Goal: Information Seeking & Learning: Learn about a topic

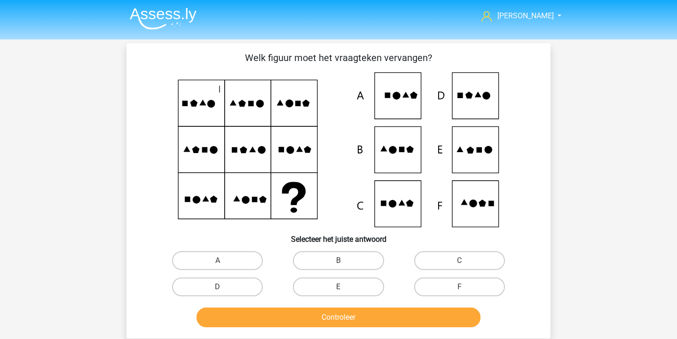
scroll to position [37, 0]
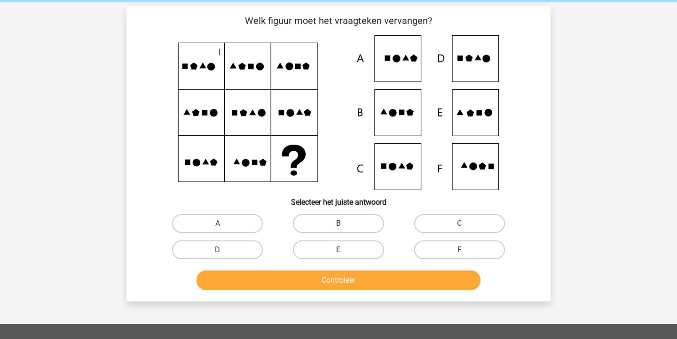
click at [316, 230] on label "B" at bounding box center [338, 223] width 91 height 19
click at [338, 230] on input "B" at bounding box center [341, 227] width 6 height 6
radio input "true"
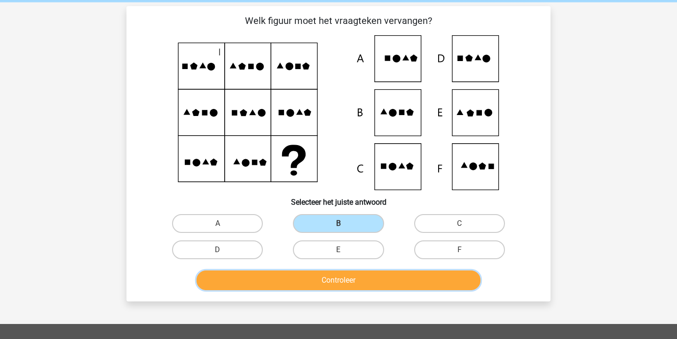
click at [311, 281] on button "Controleer" at bounding box center [338, 281] width 284 height 20
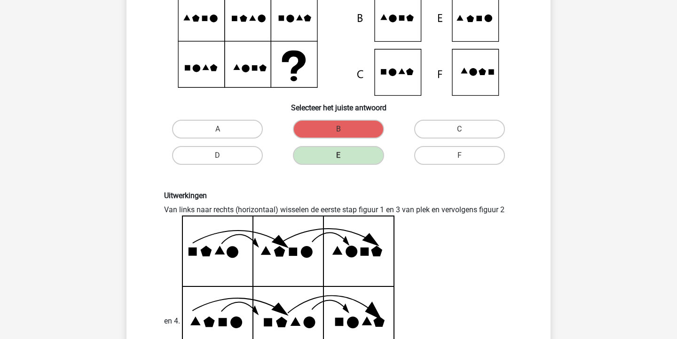
scroll to position [144, 0]
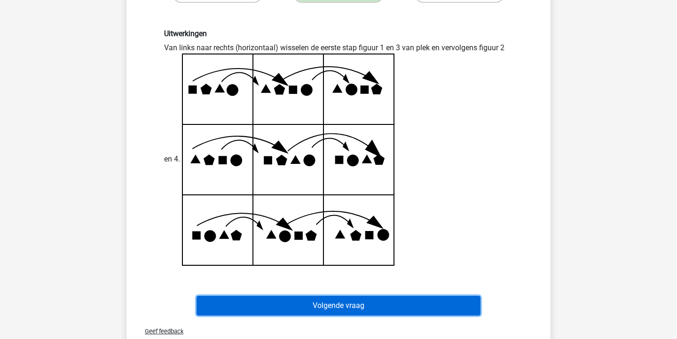
click at [408, 305] on button "Volgende vraag" at bounding box center [338, 306] width 284 height 20
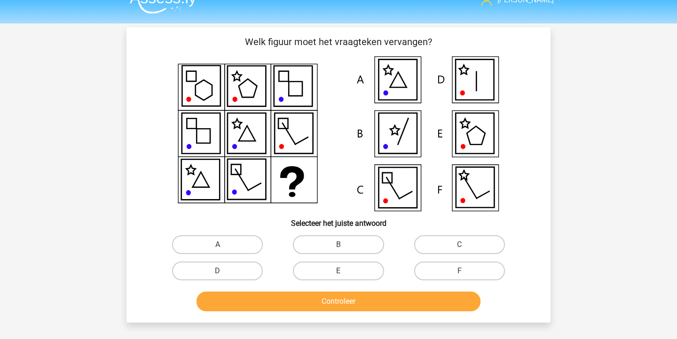
scroll to position [10, 0]
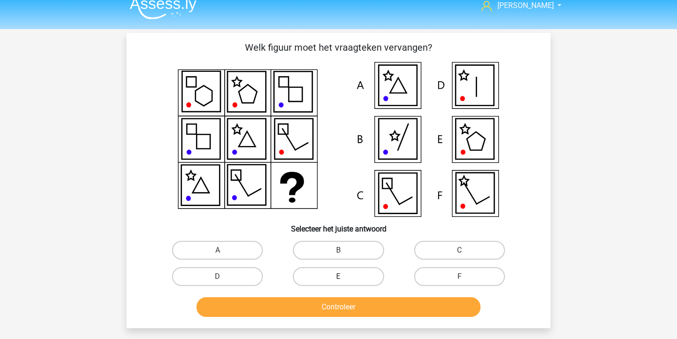
click at [367, 279] on label "E" at bounding box center [338, 276] width 91 height 19
click at [344, 279] on input "E" at bounding box center [341, 280] width 6 height 6
radio input "true"
click at [367, 313] on button "Controleer" at bounding box center [338, 307] width 284 height 20
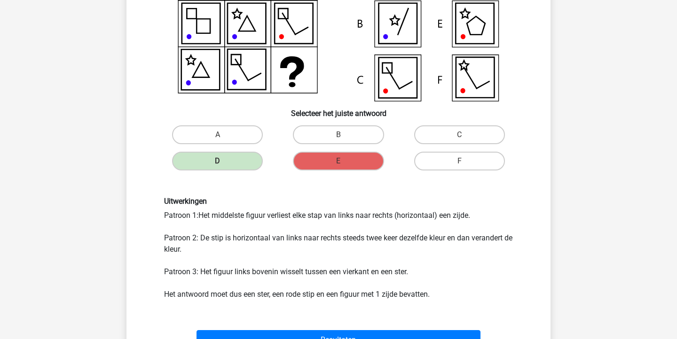
scroll to position [145, 0]
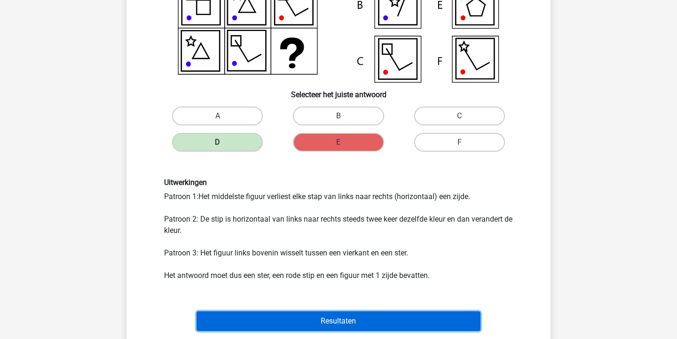
click at [455, 314] on button "Resultaten" at bounding box center [338, 322] width 284 height 20
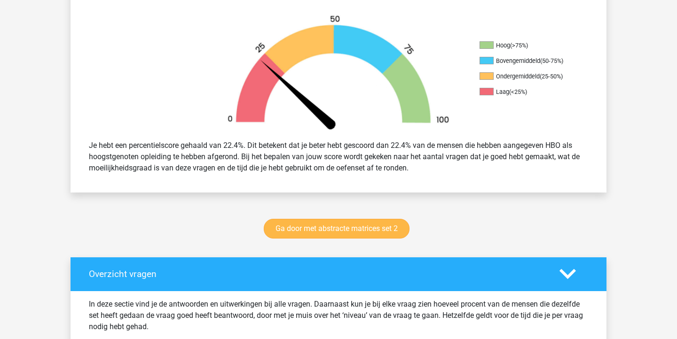
scroll to position [378, 0]
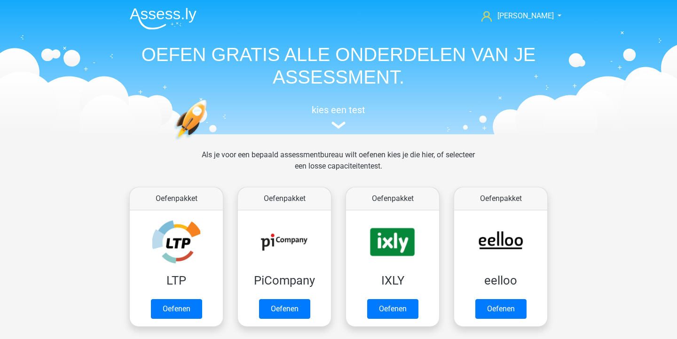
scroll to position [399, 0]
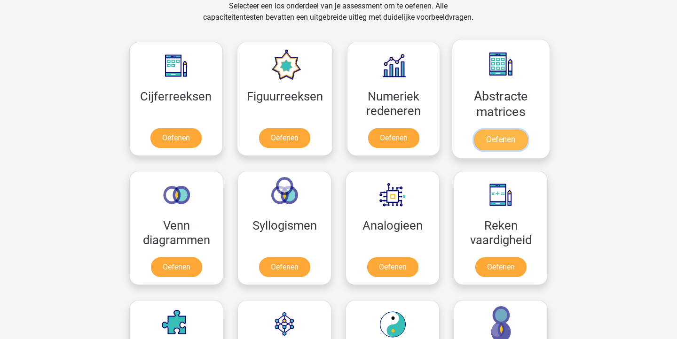
click at [492, 130] on link "Oefenen" at bounding box center [501, 140] width 54 height 21
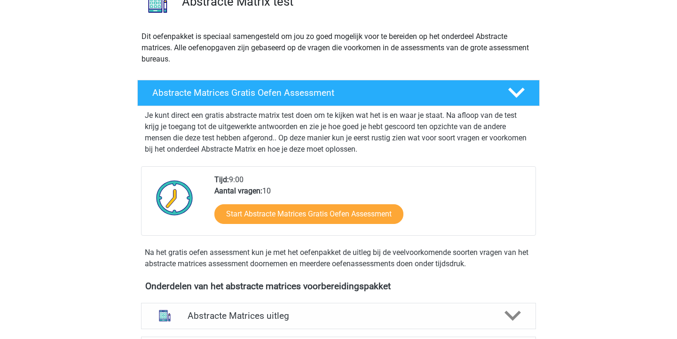
scroll to position [178, 0]
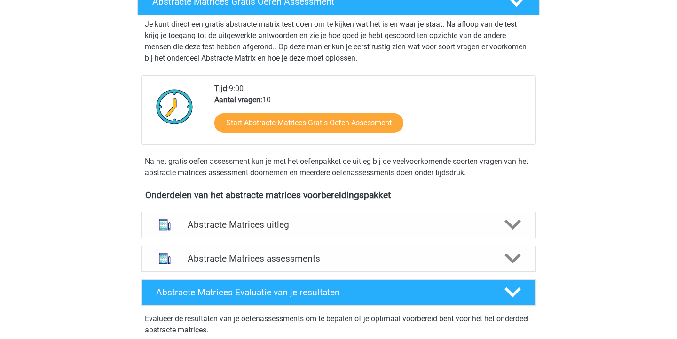
click at [273, 228] on h4 "Abstracte Matrices uitleg" at bounding box center [338, 224] width 302 height 11
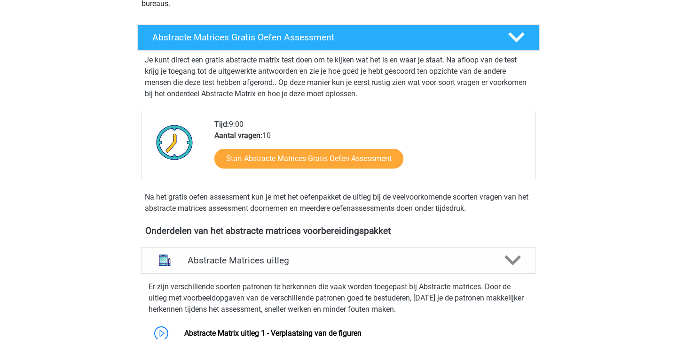
scroll to position [141, 0]
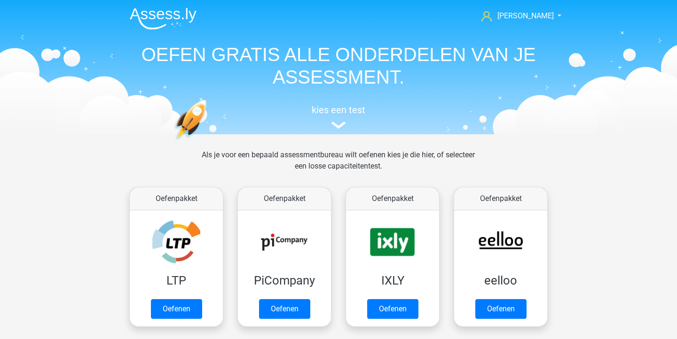
scroll to position [399, 0]
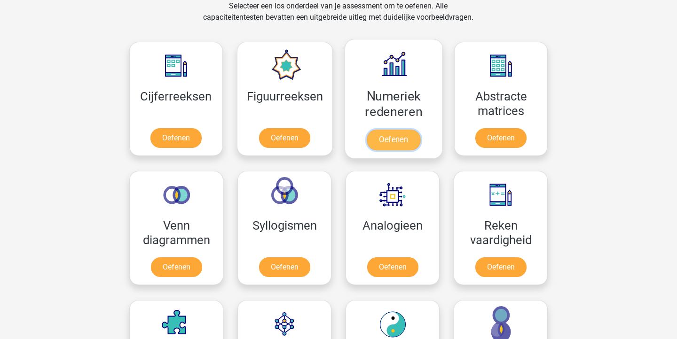
click at [379, 130] on link "Oefenen" at bounding box center [394, 140] width 54 height 21
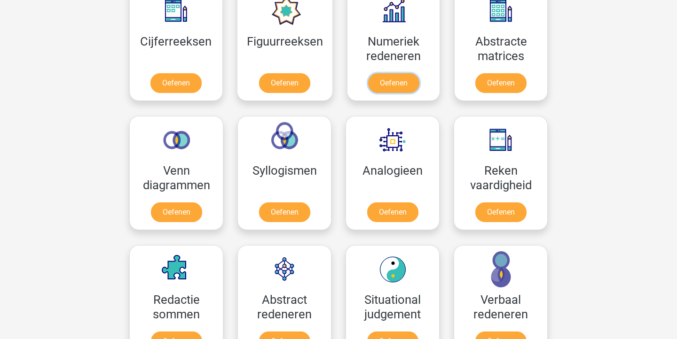
scroll to position [455, 0]
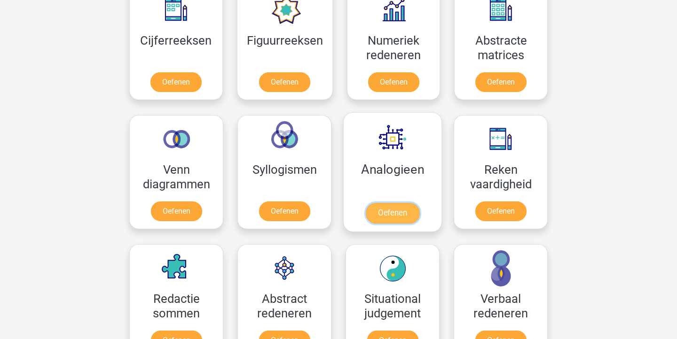
click at [385, 203] on link "Oefenen" at bounding box center [393, 213] width 54 height 21
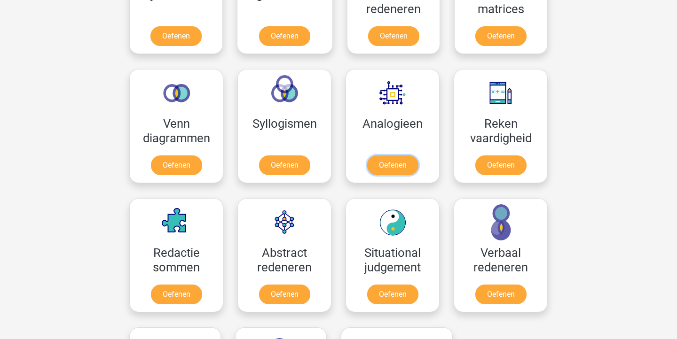
scroll to position [512, 0]
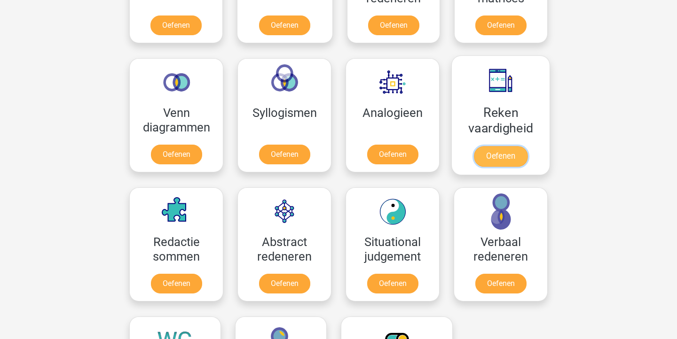
click at [484, 164] on link "Oefenen" at bounding box center [501, 156] width 54 height 21
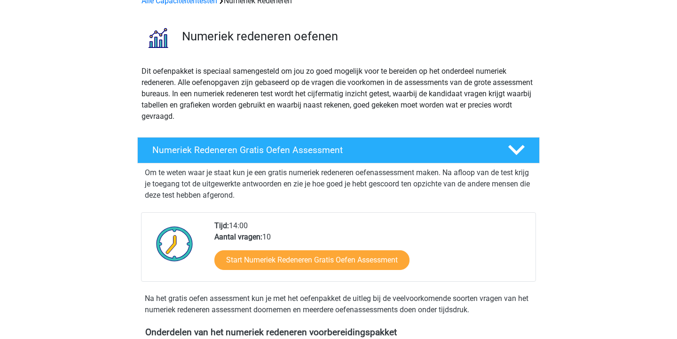
scroll to position [88, 0]
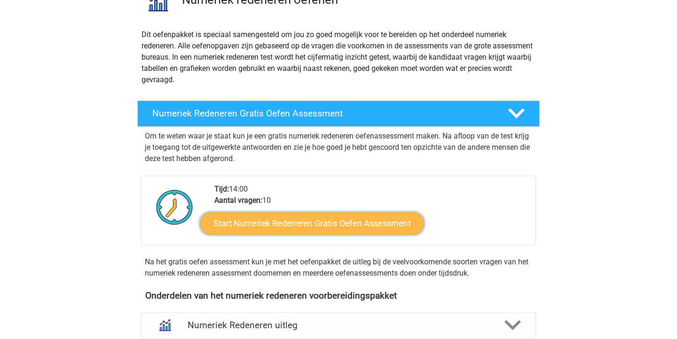
click at [309, 230] on link "Start Numeriek Redeneren Gratis Oefen Assessment" at bounding box center [312, 223] width 224 height 23
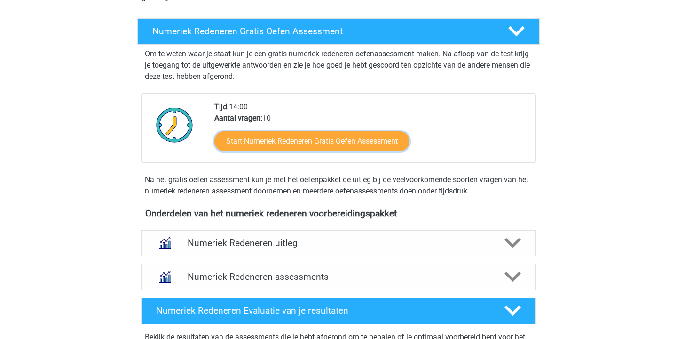
scroll to position [270, 0]
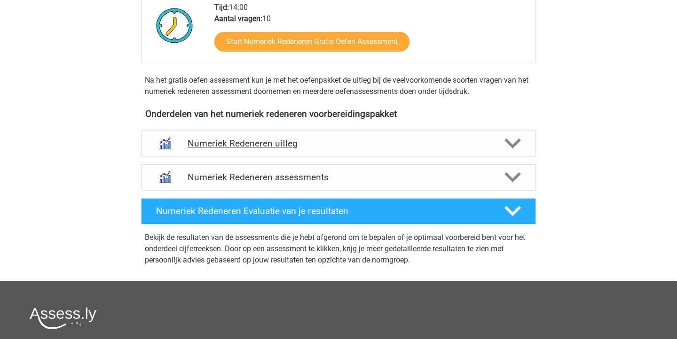
click at [290, 142] on h4 "Numeriek Redeneren uitleg" at bounding box center [338, 143] width 302 height 11
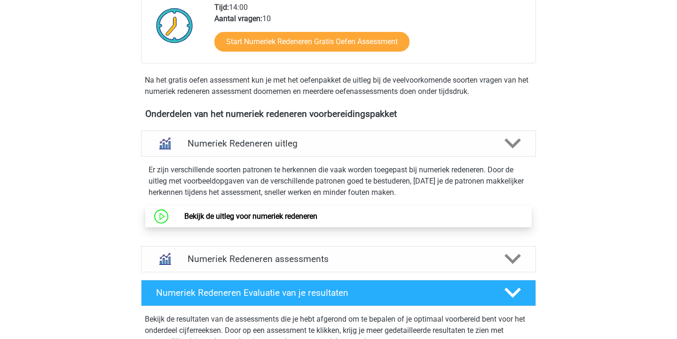
click at [266, 212] on link "Bekijk de uitleg voor numeriek redeneren" at bounding box center [250, 216] width 133 height 9
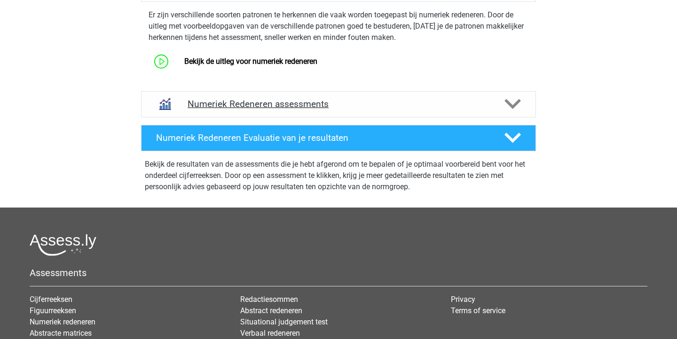
click at [207, 115] on div "Numeriek Redeneren assessments" at bounding box center [338, 104] width 395 height 26
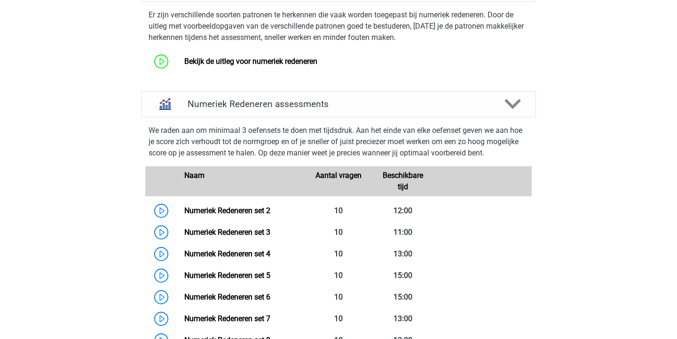
scroll to position [633, 0]
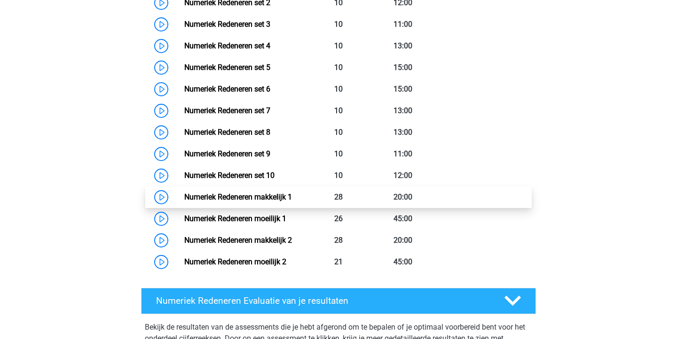
click at [227, 201] on link "Numeriek Redeneren makkelijk 1" at bounding box center [238, 197] width 108 height 9
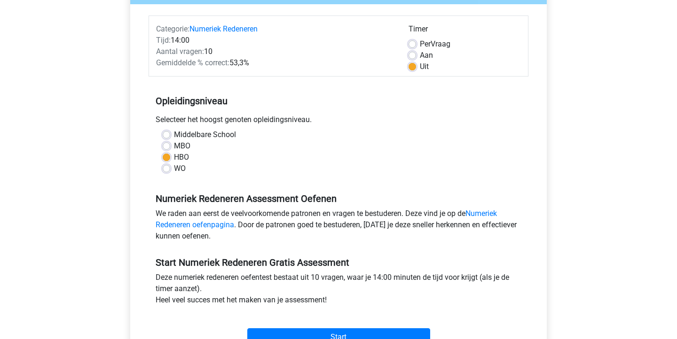
scroll to position [131, 0]
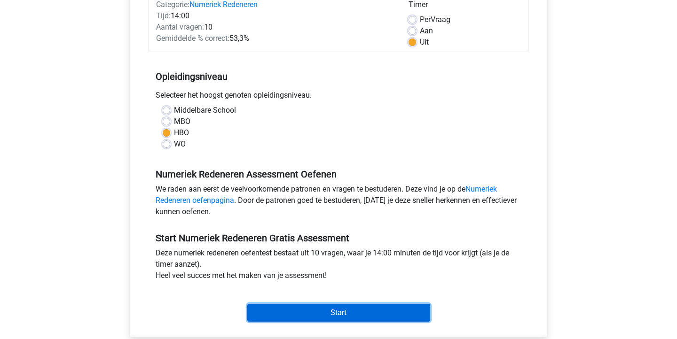
click at [311, 312] on input "Start" at bounding box center [338, 313] width 183 height 18
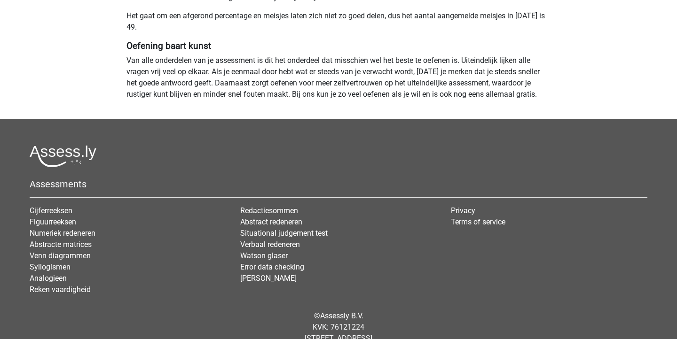
scroll to position [918, 0]
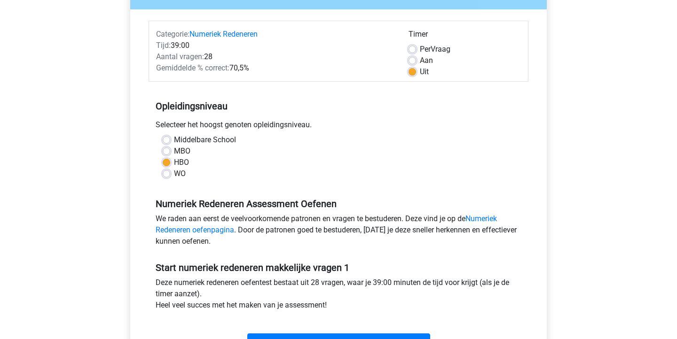
scroll to position [193, 0]
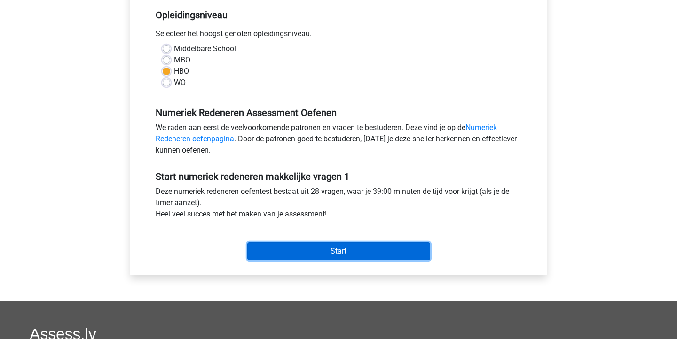
click at [351, 258] on input "Start" at bounding box center [338, 251] width 183 height 18
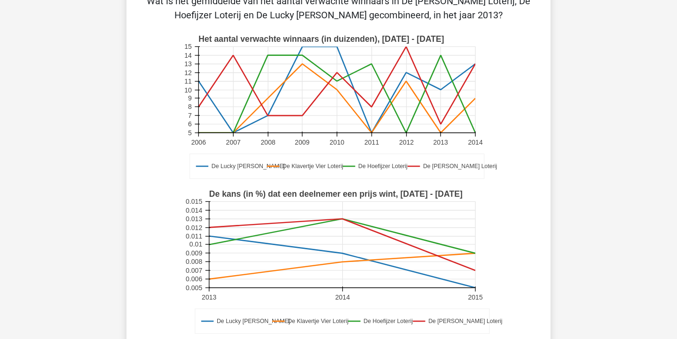
scroll to position [58, 0]
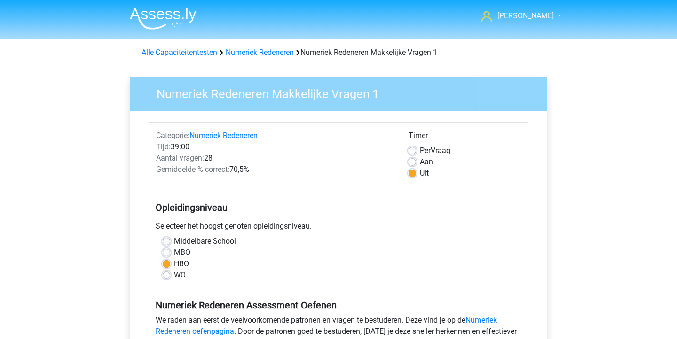
scroll to position [193, 0]
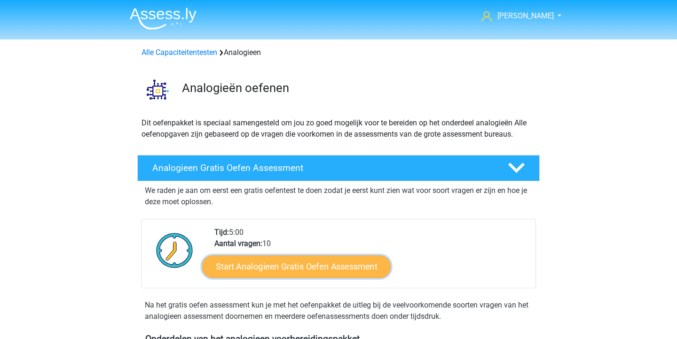
click at [306, 278] on link "Start Analogieen Gratis Oefen Assessment" at bounding box center [296, 266] width 188 height 23
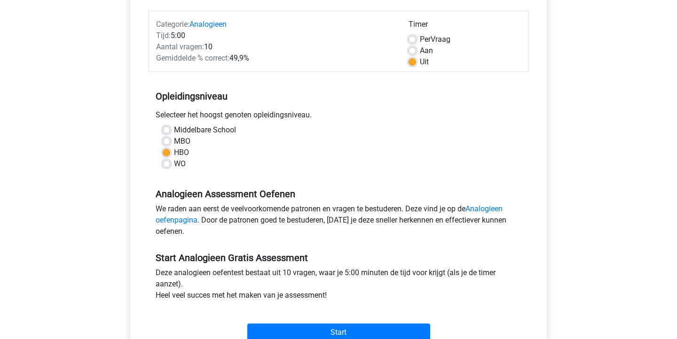
scroll to position [145, 0]
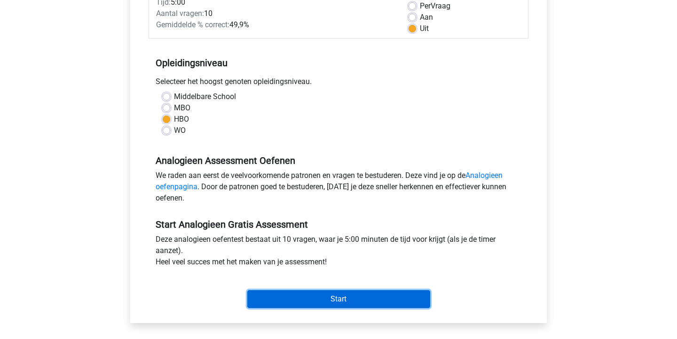
click at [302, 294] on input "Start" at bounding box center [338, 299] width 183 height 18
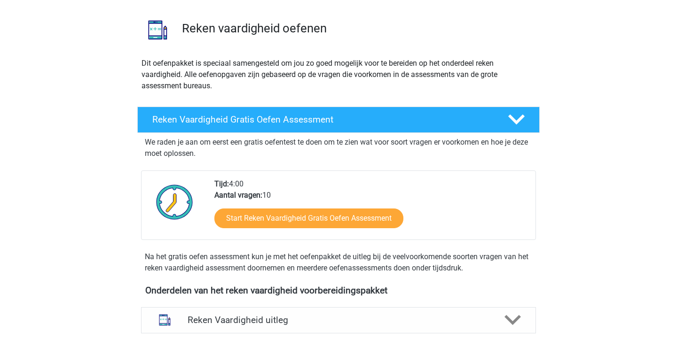
scroll to position [117, 0]
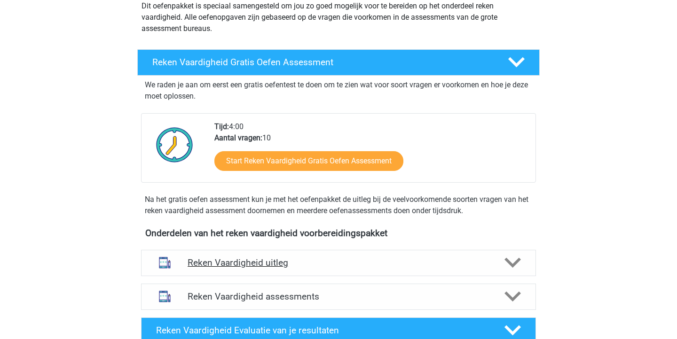
click at [342, 274] on div "Reken Vaardigheid uitleg" at bounding box center [338, 263] width 395 height 26
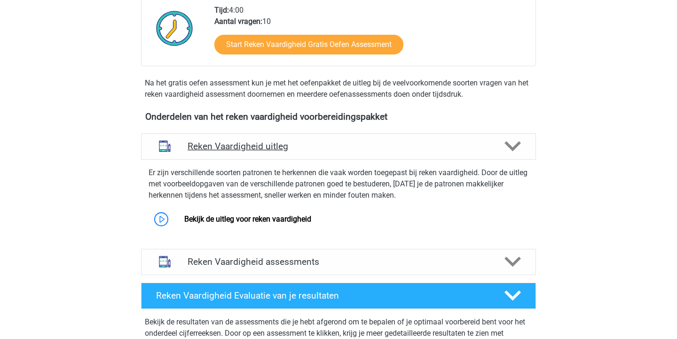
scroll to position [233, 0]
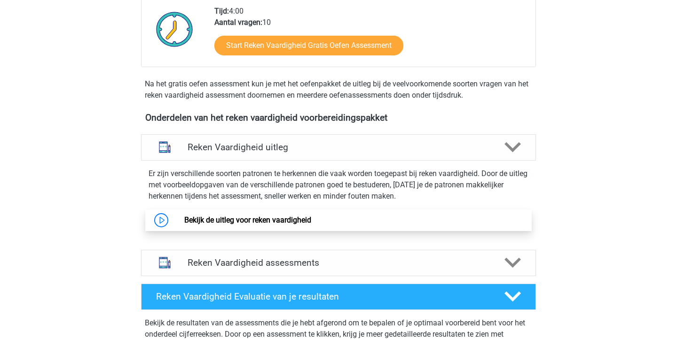
click at [280, 224] on link "Bekijk de uitleg voor reken vaardigheid" at bounding box center [247, 220] width 127 height 9
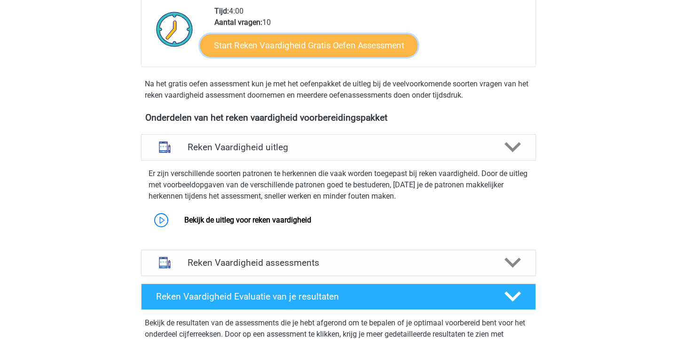
click at [344, 51] on link "Start Reken Vaardigheid Gratis Oefen Assessment" at bounding box center [308, 45] width 217 height 23
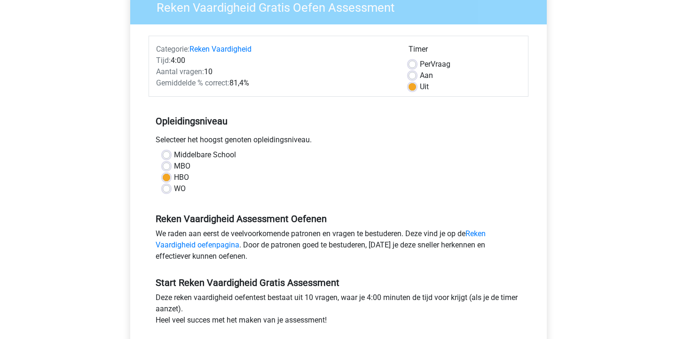
scroll to position [186, 0]
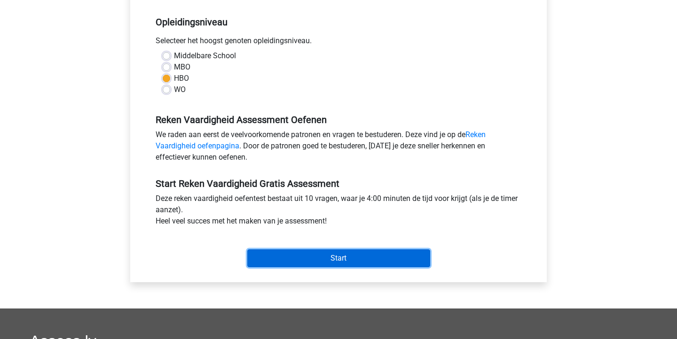
click at [312, 262] on input "Start" at bounding box center [338, 259] width 183 height 18
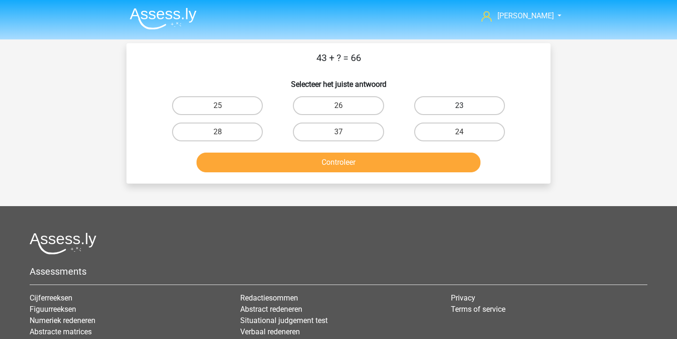
click at [476, 102] on label "23" at bounding box center [459, 105] width 91 height 19
click at [465, 106] on input "23" at bounding box center [462, 109] width 6 height 6
radio input "true"
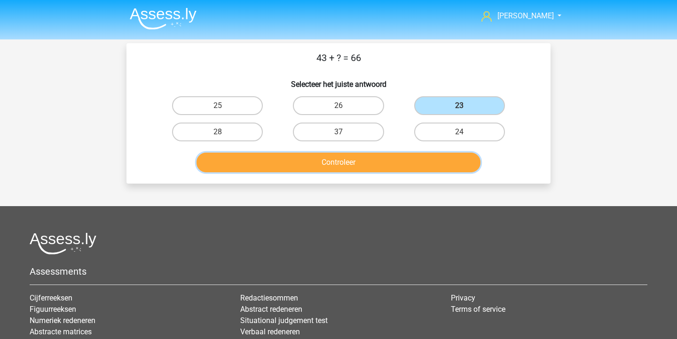
click at [388, 162] on button "Controleer" at bounding box center [338, 163] width 284 height 20
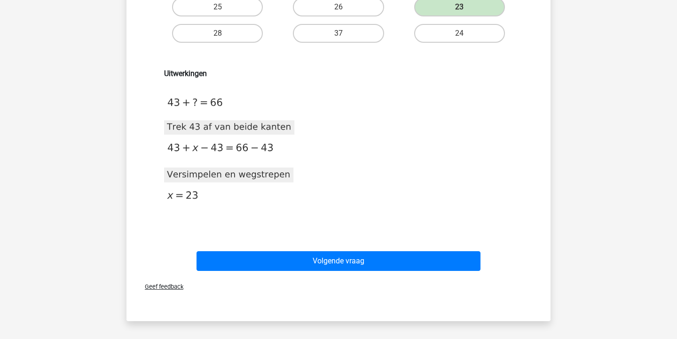
scroll to position [108, 0]
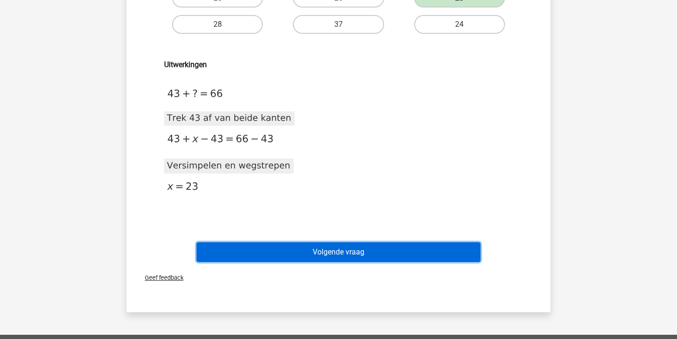
click at [351, 256] on button "Volgende vraag" at bounding box center [338, 252] width 284 height 20
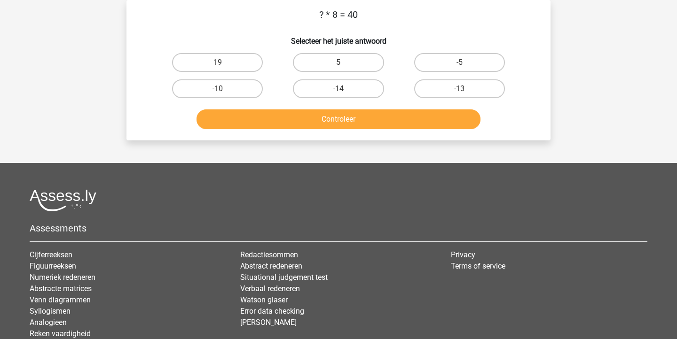
scroll to position [0, 0]
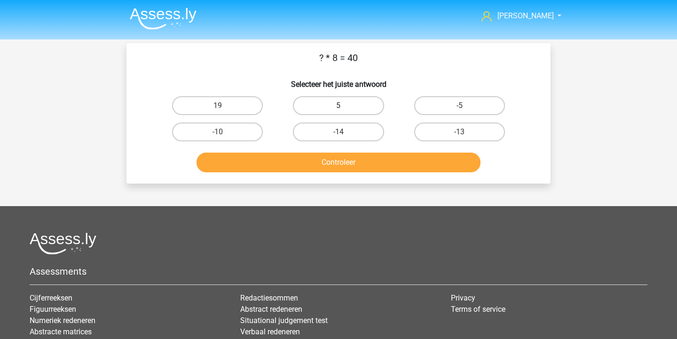
click at [355, 110] on label "5" at bounding box center [338, 105] width 91 height 19
click at [344, 110] on input "5" at bounding box center [341, 109] width 6 height 6
radio input "true"
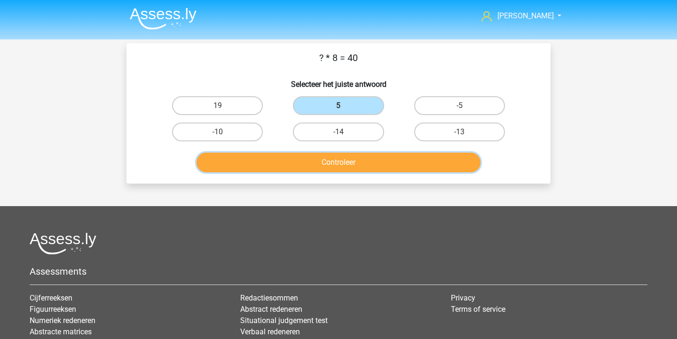
click at [359, 158] on button "Controleer" at bounding box center [338, 163] width 284 height 20
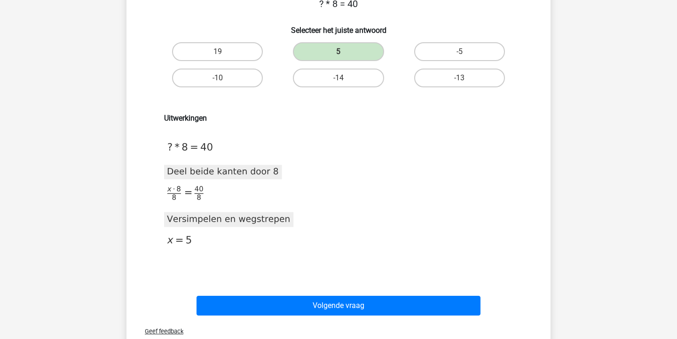
scroll to position [57, 0]
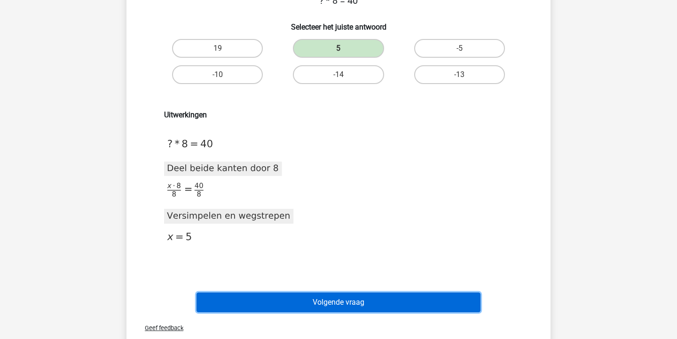
click at [320, 300] on button "Volgende vraag" at bounding box center [338, 303] width 284 height 20
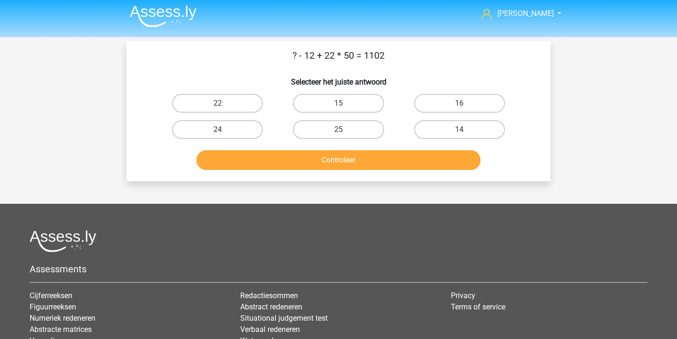
scroll to position [0, 0]
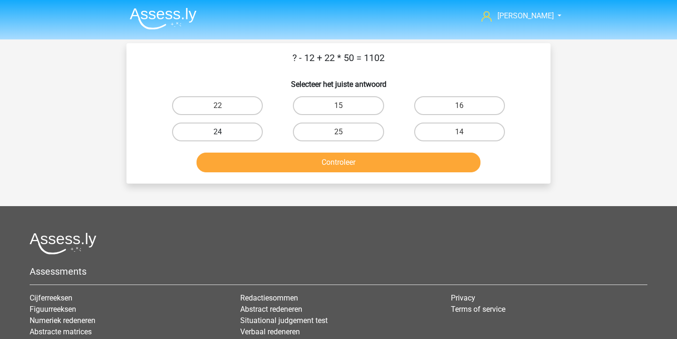
click at [247, 131] on label "24" at bounding box center [217, 132] width 91 height 19
click at [224, 132] on input "24" at bounding box center [221, 135] width 6 height 6
radio input "true"
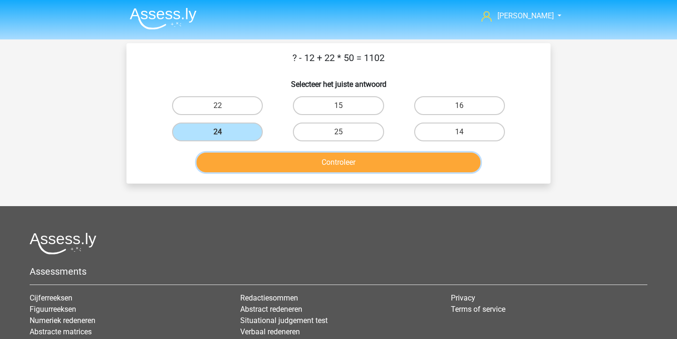
click at [256, 167] on button "Controleer" at bounding box center [338, 163] width 284 height 20
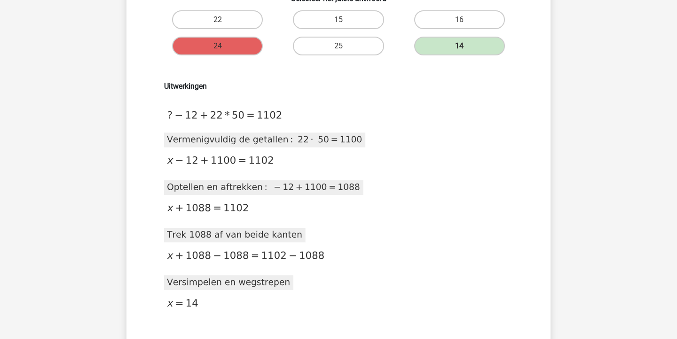
scroll to position [89, 0]
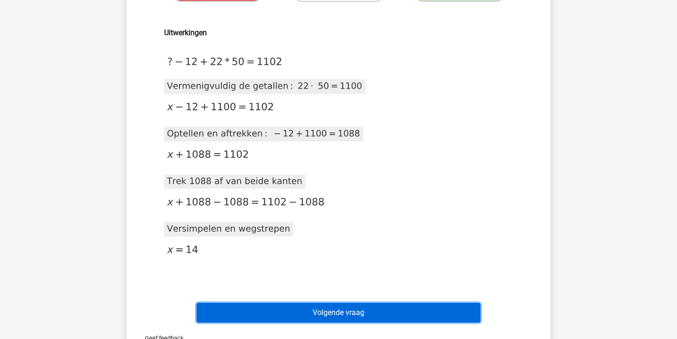
click at [344, 309] on button "Volgende vraag" at bounding box center [338, 313] width 284 height 20
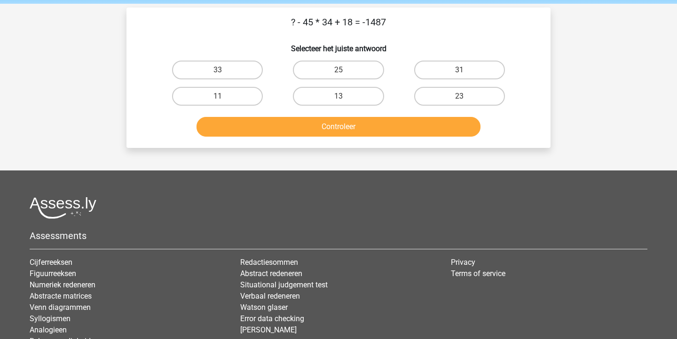
scroll to position [0, 0]
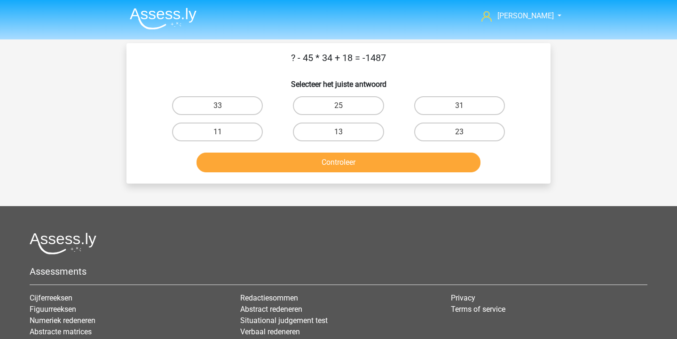
click at [383, 167] on button "Controleer" at bounding box center [338, 163] width 284 height 20
click at [362, 131] on label "13" at bounding box center [338, 132] width 91 height 19
click at [344, 132] on input "13" at bounding box center [341, 135] width 6 height 6
radio input "true"
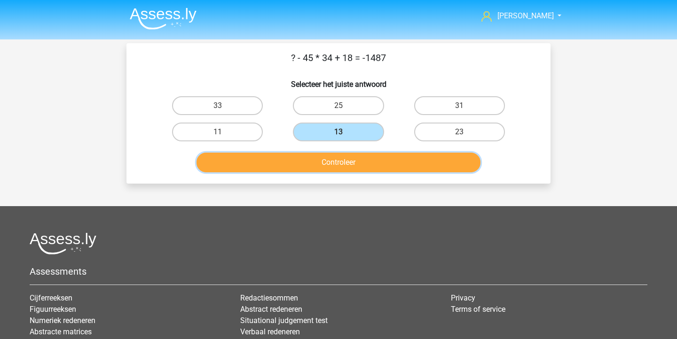
click at [361, 156] on button "Controleer" at bounding box center [338, 163] width 284 height 20
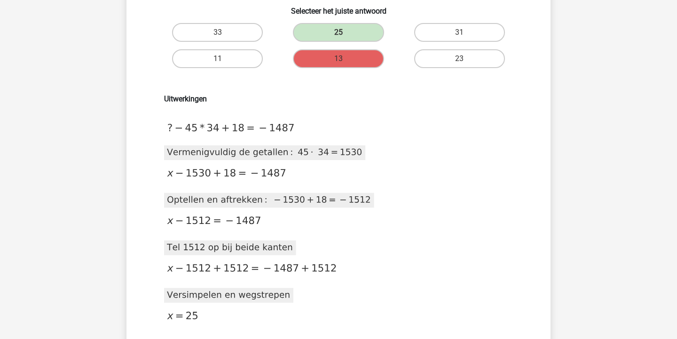
scroll to position [77, 0]
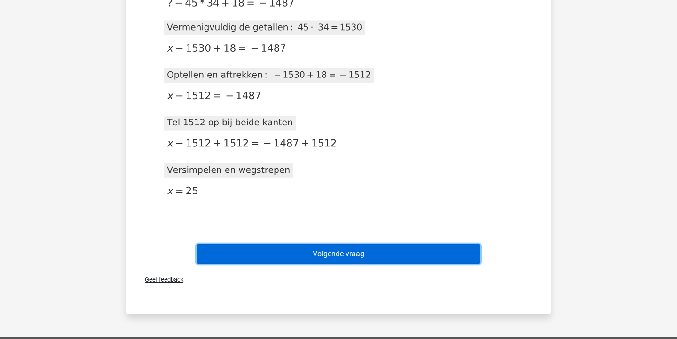
click at [314, 248] on button "Volgende vraag" at bounding box center [338, 254] width 284 height 20
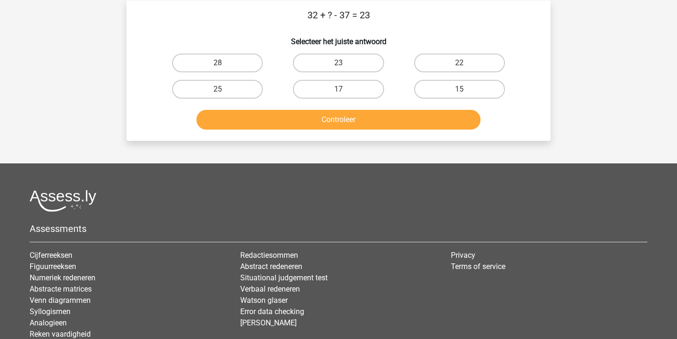
scroll to position [0, 0]
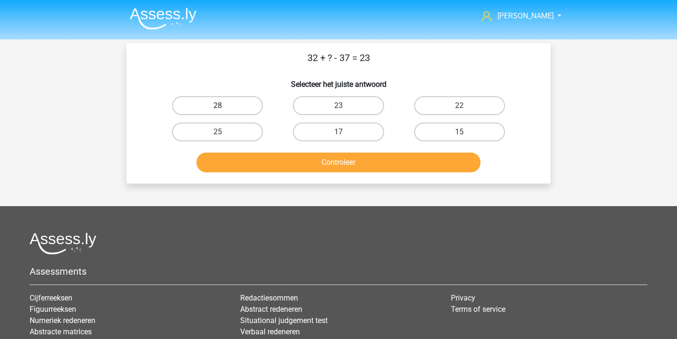
click at [220, 105] on label "28" at bounding box center [217, 105] width 91 height 19
click at [220, 106] on input "28" at bounding box center [221, 109] width 6 height 6
radio input "true"
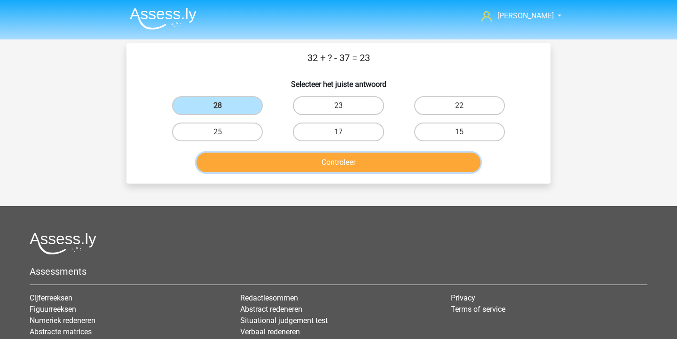
click at [266, 164] on button "Controleer" at bounding box center [338, 163] width 284 height 20
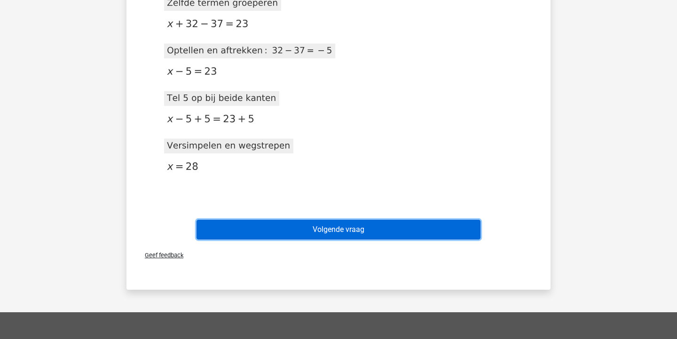
click at [294, 223] on button "Volgende vraag" at bounding box center [338, 230] width 284 height 20
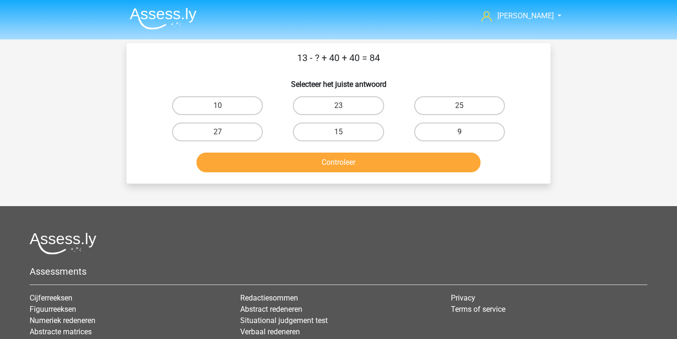
click at [436, 135] on label "9" at bounding box center [459, 132] width 91 height 19
click at [459, 135] on input "9" at bounding box center [462, 135] width 6 height 6
radio input "true"
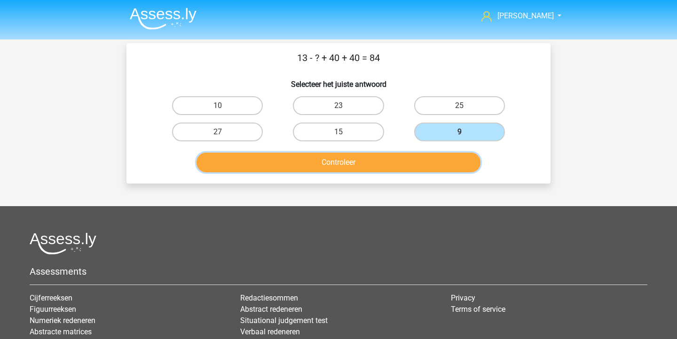
click at [396, 167] on button "Controleer" at bounding box center [338, 163] width 284 height 20
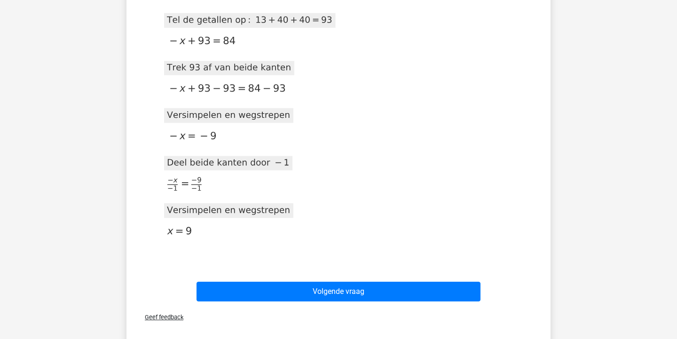
scroll to position [290, 0]
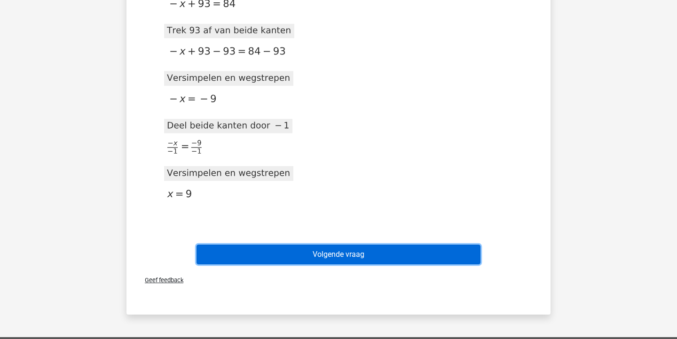
click at [319, 254] on button "Volgende vraag" at bounding box center [338, 255] width 284 height 20
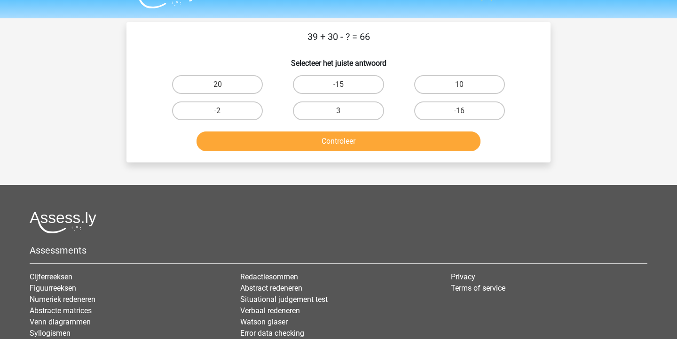
scroll to position [0, 0]
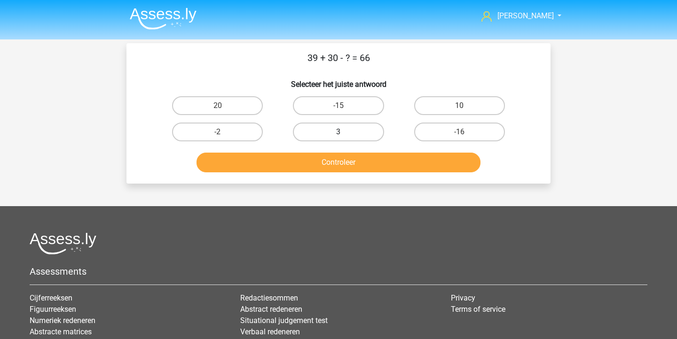
click at [325, 129] on label "3" at bounding box center [338, 132] width 91 height 19
click at [338, 132] on input "3" at bounding box center [341, 135] width 6 height 6
radio input "true"
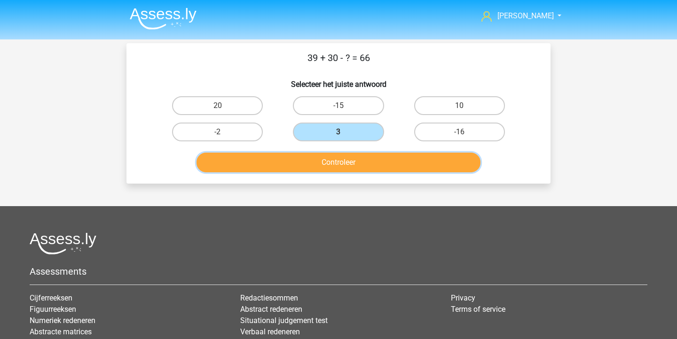
click at [322, 167] on button "Controleer" at bounding box center [338, 163] width 284 height 20
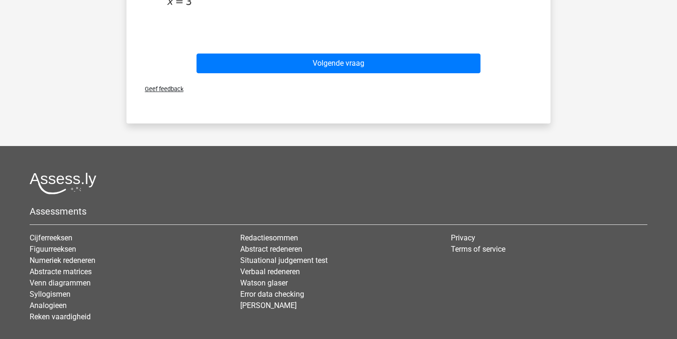
scroll to position [463, 0]
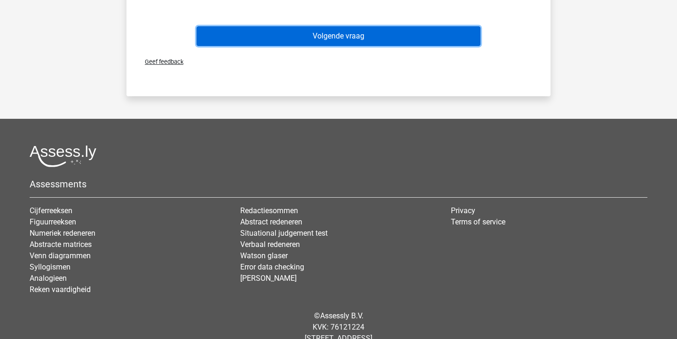
click at [338, 40] on button "Volgende vraag" at bounding box center [338, 36] width 284 height 20
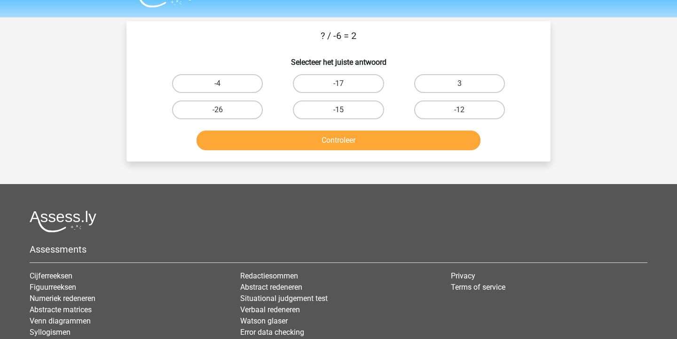
scroll to position [0, 0]
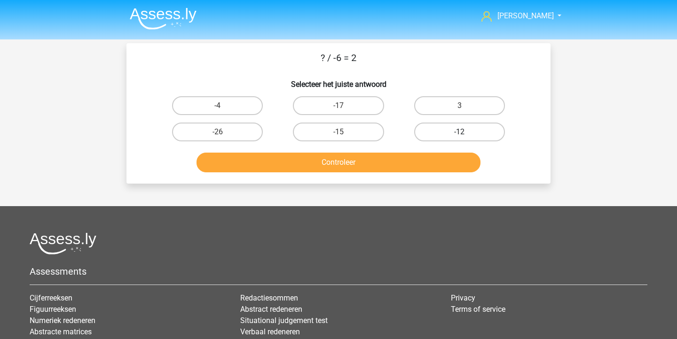
click at [426, 131] on label "-12" at bounding box center [459, 132] width 91 height 19
click at [459, 132] on input "-12" at bounding box center [462, 135] width 6 height 6
radio input "true"
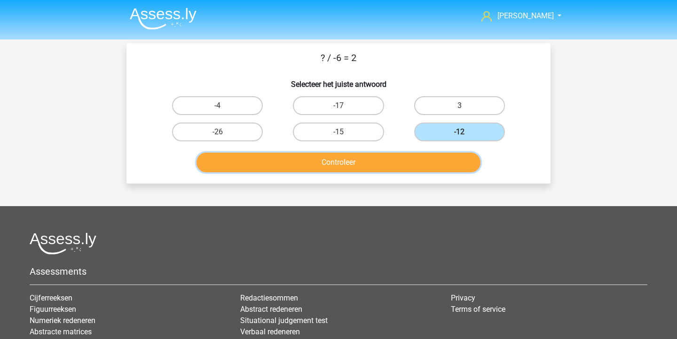
click at [393, 164] on button "Controleer" at bounding box center [338, 163] width 284 height 20
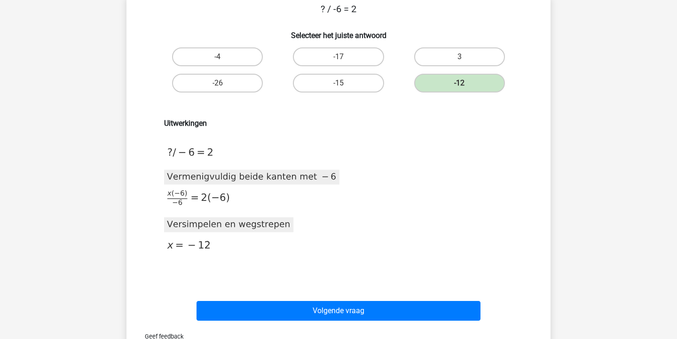
scroll to position [49, 0]
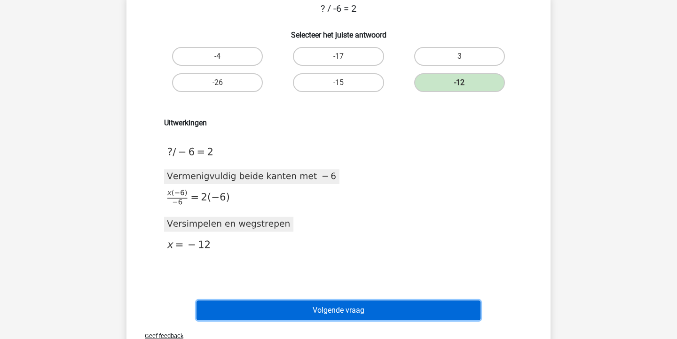
click at [347, 305] on button "Volgende vraag" at bounding box center [338, 311] width 284 height 20
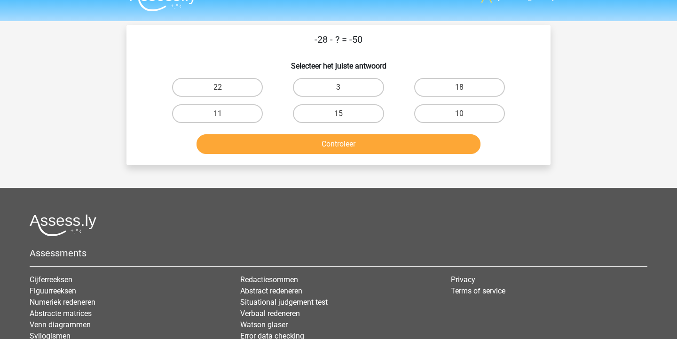
scroll to position [0, 0]
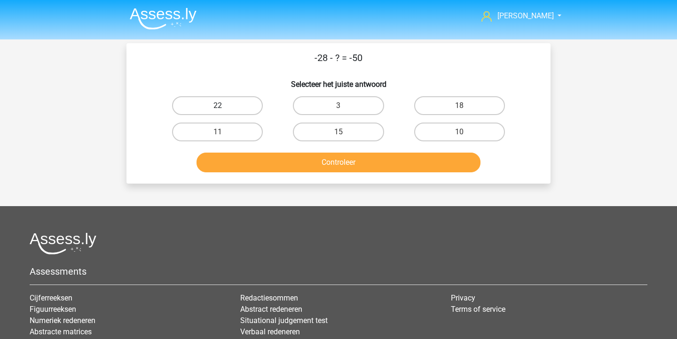
click at [240, 106] on label "22" at bounding box center [217, 105] width 91 height 19
click at [224, 106] on input "22" at bounding box center [221, 109] width 6 height 6
radio input "true"
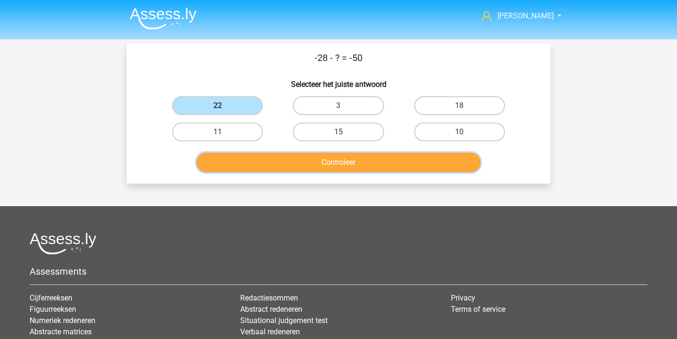
click at [300, 164] on button "Controleer" at bounding box center [338, 163] width 284 height 20
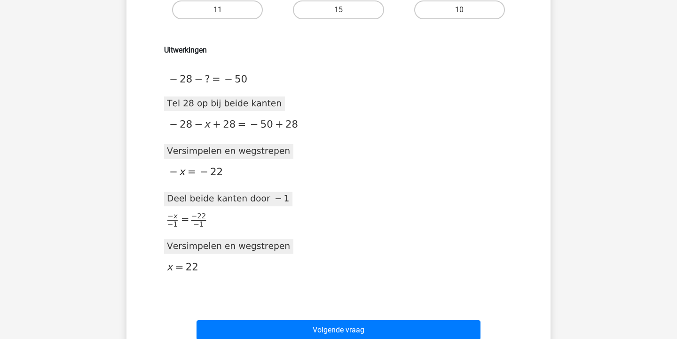
scroll to position [234, 0]
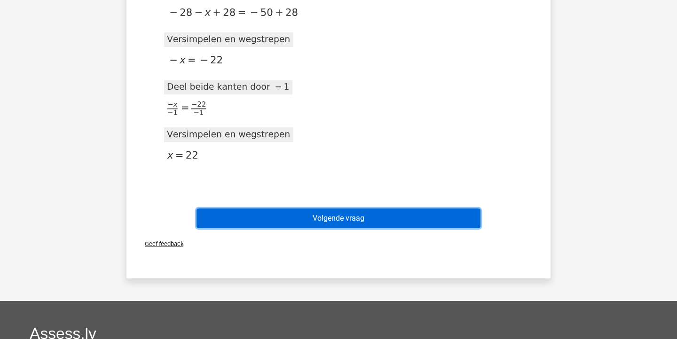
click at [347, 217] on button "Volgende vraag" at bounding box center [338, 219] width 284 height 20
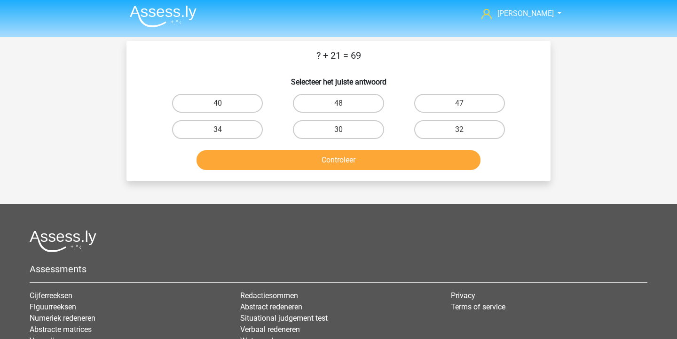
scroll to position [0, 0]
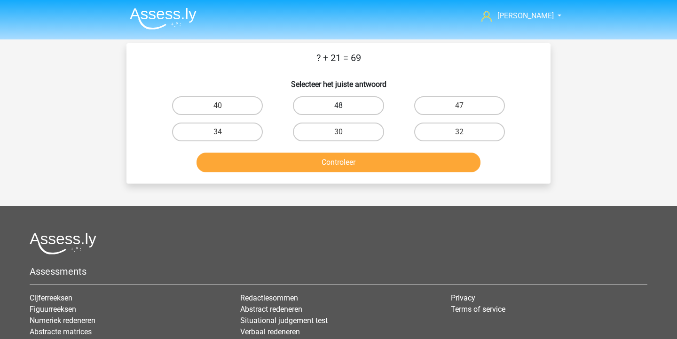
click at [351, 115] on label "48" at bounding box center [338, 105] width 91 height 19
click at [344, 112] on input "48" at bounding box center [341, 109] width 6 height 6
radio input "true"
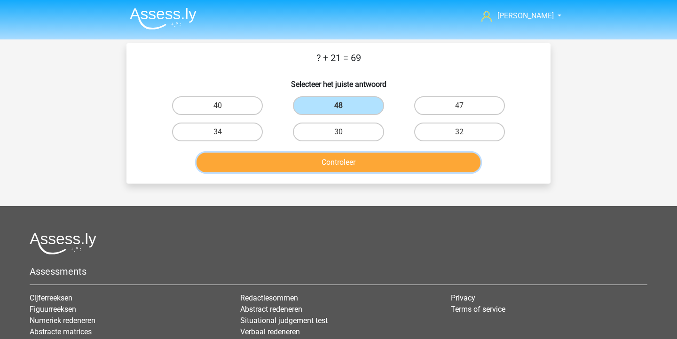
click at [360, 161] on button "Controleer" at bounding box center [338, 163] width 284 height 20
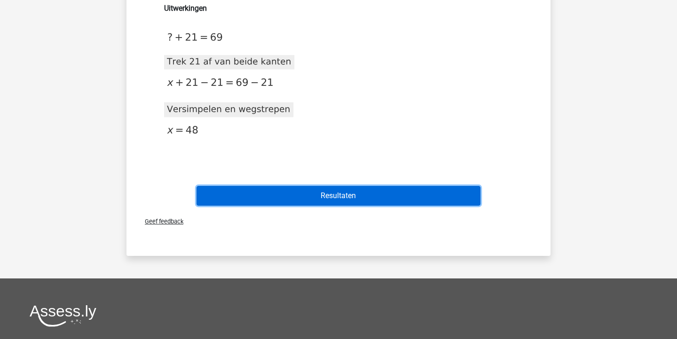
click at [363, 188] on button "Resultaten" at bounding box center [338, 196] width 284 height 20
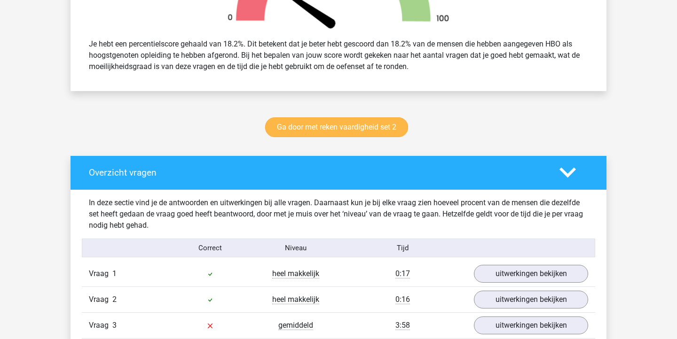
scroll to position [442, 0]
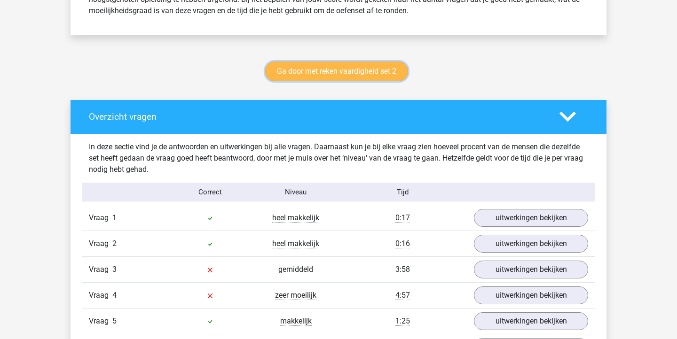
click at [367, 77] on link "Ga door met reken vaardigheid set 2" at bounding box center [336, 72] width 143 height 20
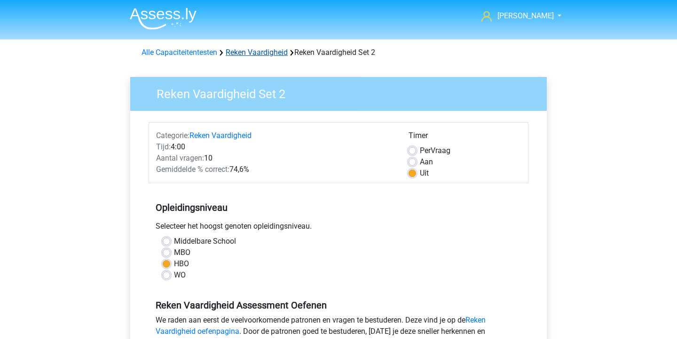
click at [253, 51] on link "Reken Vaardigheid" at bounding box center [257, 52] width 62 height 9
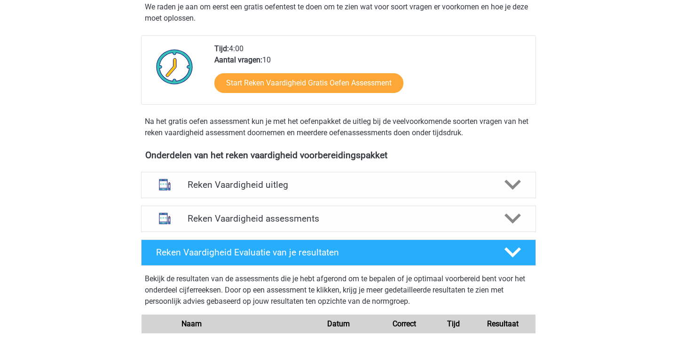
scroll to position [274, 0]
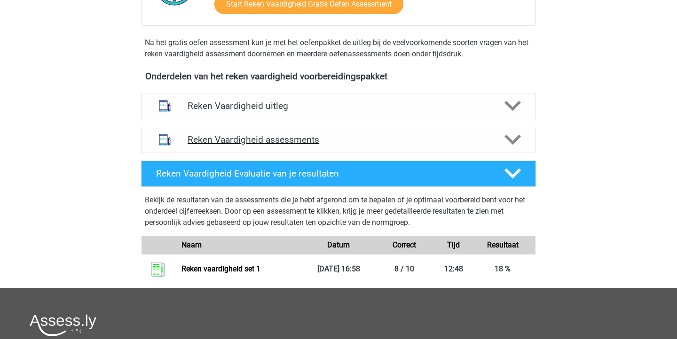
click at [294, 144] on h4 "Reken Vaardigheid assessments" at bounding box center [338, 139] width 302 height 11
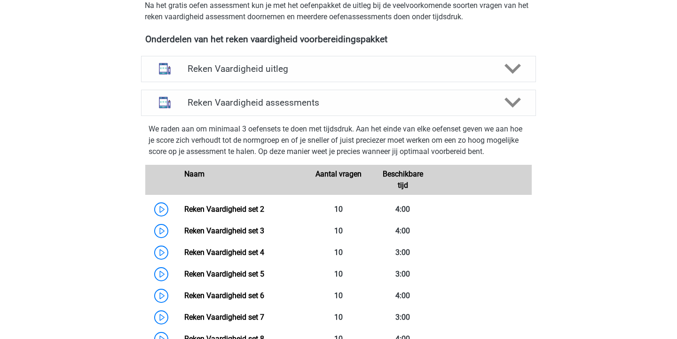
scroll to position [356, 0]
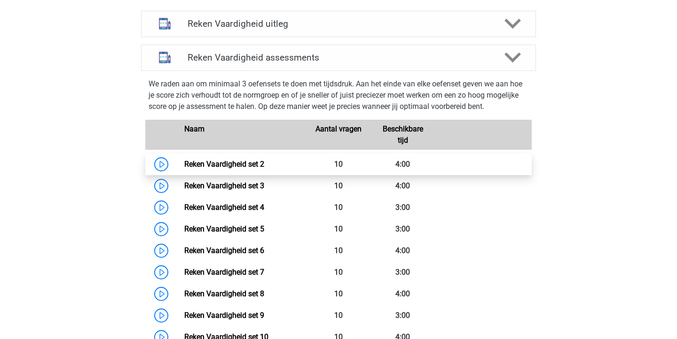
click at [264, 162] on link "Reken Vaardigheid set 2" at bounding box center [224, 164] width 80 height 9
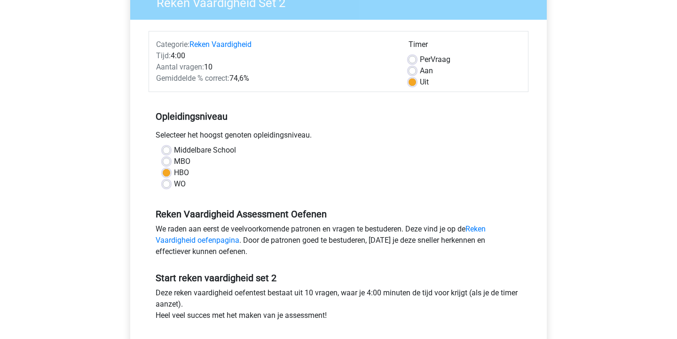
scroll to position [136, 0]
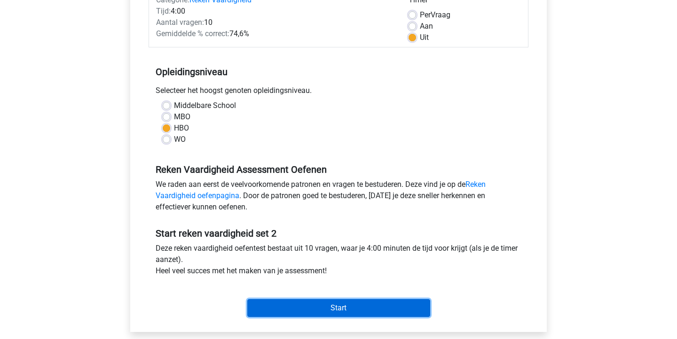
click at [359, 306] on input "Start" at bounding box center [338, 308] width 183 height 18
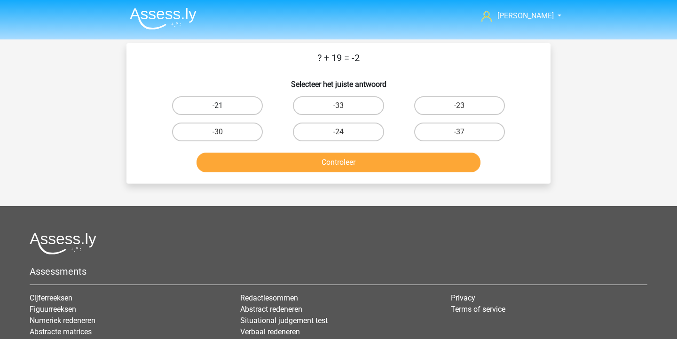
click at [242, 108] on label "-21" at bounding box center [217, 105] width 91 height 19
click at [224, 108] on input "-21" at bounding box center [221, 109] width 6 height 6
radio input "true"
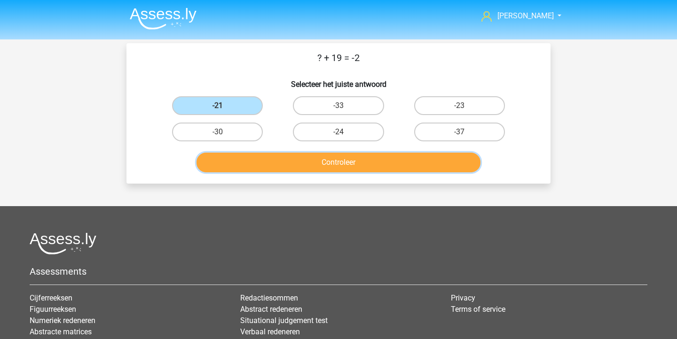
click at [283, 163] on button "Controleer" at bounding box center [338, 163] width 284 height 20
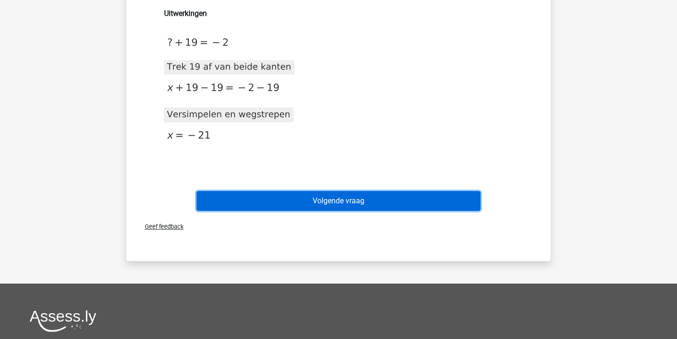
click at [305, 205] on button "Volgende vraag" at bounding box center [338, 201] width 284 height 20
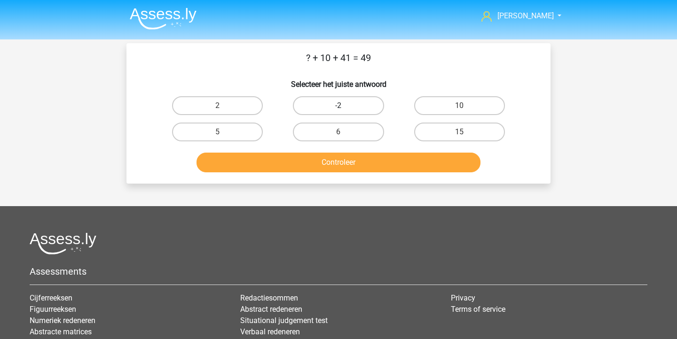
click at [342, 113] on label "-2" at bounding box center [338, 105] width 91 height 19
click at [342, 112] on input "-2" at bounding box center [341, 109] width 6 height 6
radio input "true"
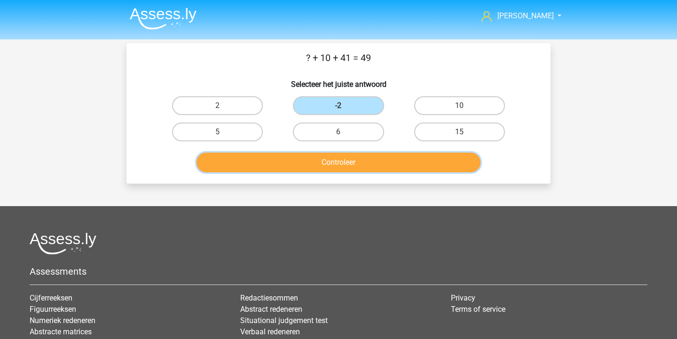
click at [328, 162] on button "Controleer" at bounding box center [338, 163] width 284 height 20
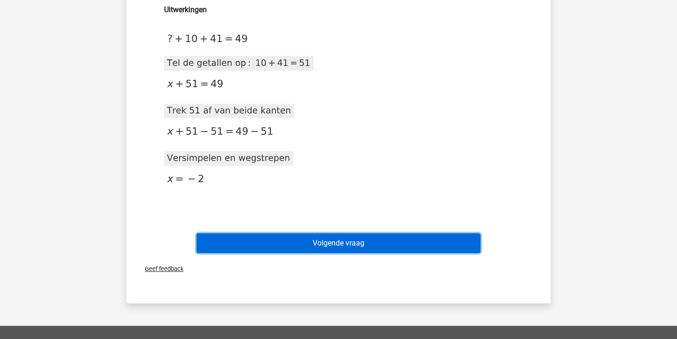
click at [318, 248] on button "Volgende vraag" at bounding box center [338, 244] width 284 height 20
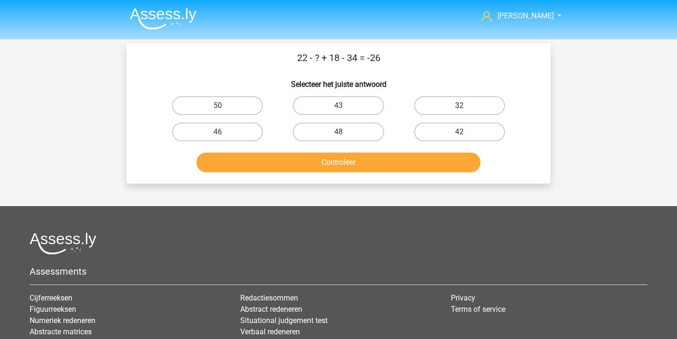
click at [445, 102] on label "32" at bounding box center [459, 105] width 91 height 19
click at [459, 106] on input "32" at bounding box center [462, 109] width 6 height 6
radio input "true"
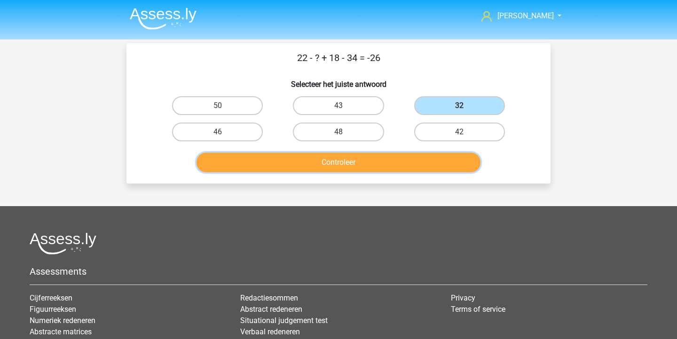
click at [399, 167] on button "Controleer" at bounding box center [338, 163] width 284 height 20
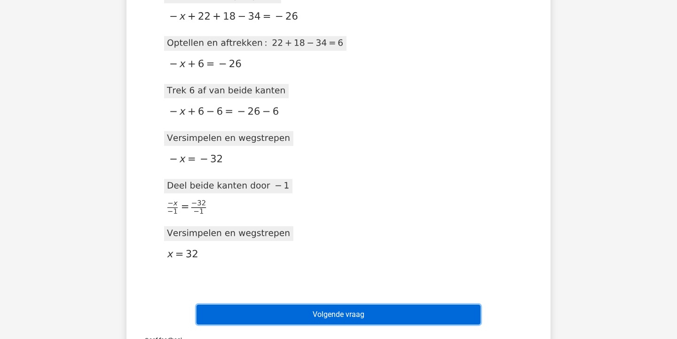
click at [291, 320] on button "Volgende vraag" at bounding box center [338, 315] width 284 height 20
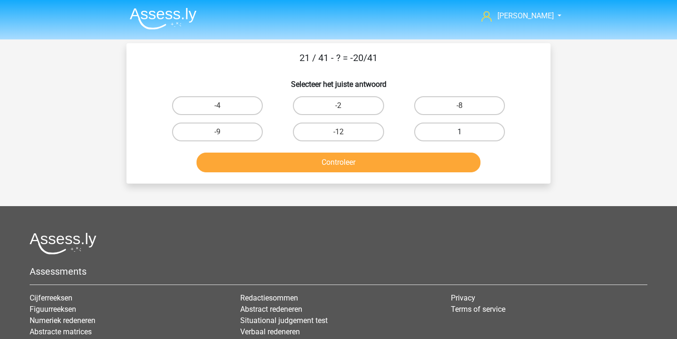
click at [474, 131] on label "1" at bounding box center [459, 132] width 91 height 19
click at [465, 132] on input "1" at bounding box center [462, 135] width 6 height 6
radio input "true"
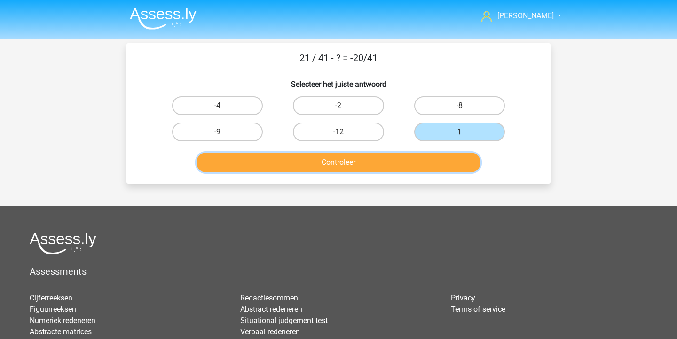
click at [438, 160] on button "Controleer" at bounding box center [338, 163] width 284 height 20
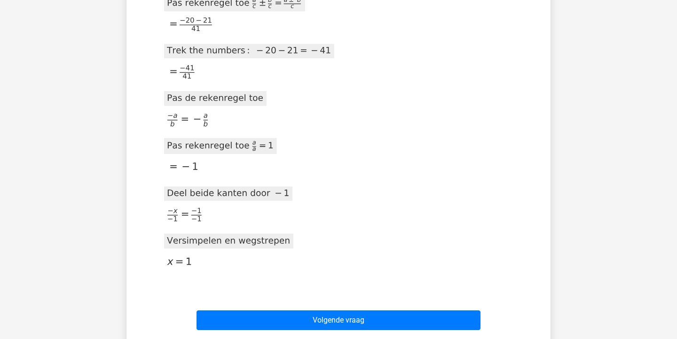
scroll to position [296, 0]
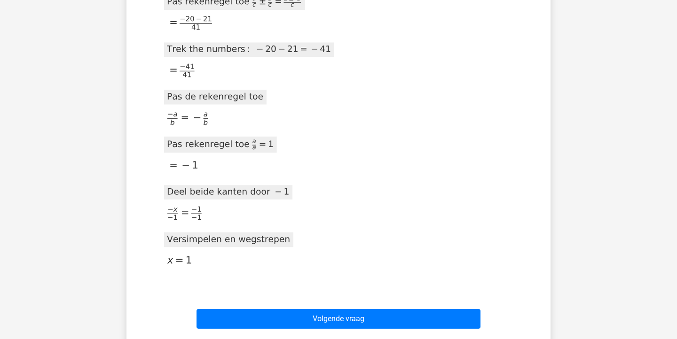
click at [351, 221] on icon at bounding box center [277, 82] width 226 height 394
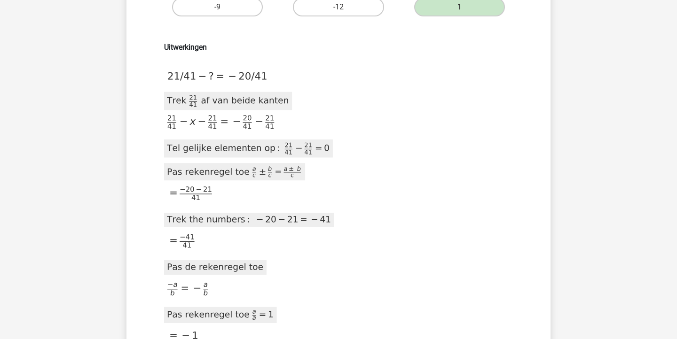
scroll to position [250, 0]
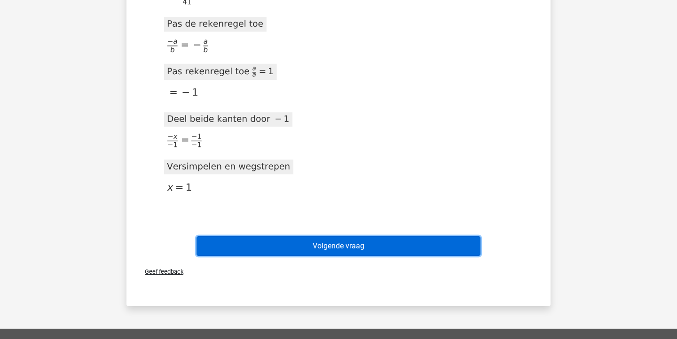
click at [346, 251] on button "Volgende vraag" at bounding box center [338, 246] width 284 height 20
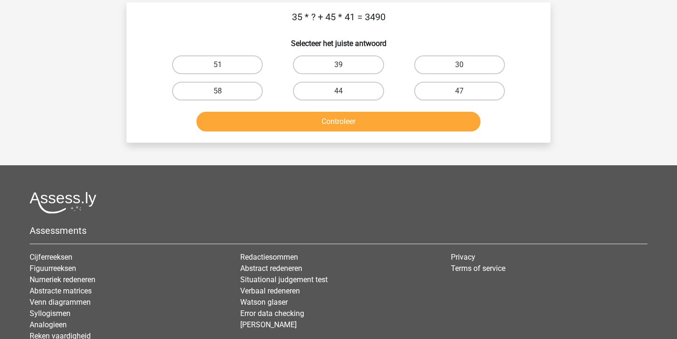
scroll to position [0, 0]
